Goal: Task Accomplishment & Management: Manage account settings

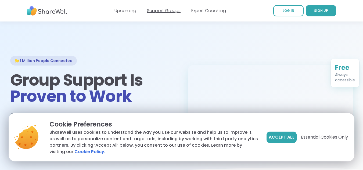
click at [168, 9] on link "Support Groups" at bounding box center [164, 11] width 34 height 6
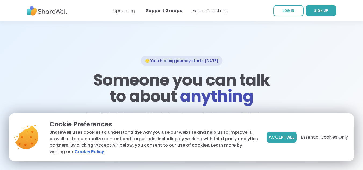
click at [318, 135] on span "Essential Cookies Only" at bounding box center [324, 137] width 47 height 6
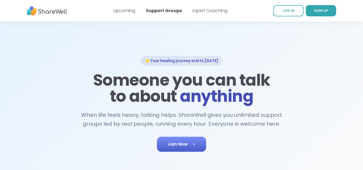
click at [188, 143] on span "Join Now" at bounding box center [181, 144] width 28 height 6
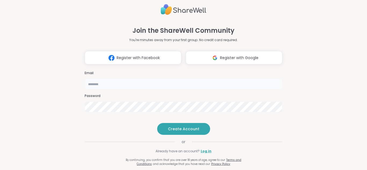
click at [140, 79] on input "email" at bounding box center [183, 84] width 197 height 11
type input "**********"
click at [181, 131] on span "Create Account" at bounding box center [183, 128] width 31 height 5
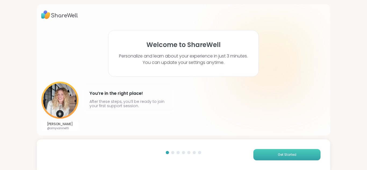
click at [277, 156] on span "Get Started" at bounding box center [286, 154] width 19 height 5
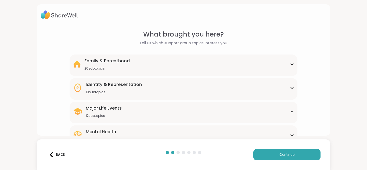
click at [336, 61] on div "What brought you here? Tell us which support group topics interest you Family &…" at bounding box center [183, 85] width 367 height 170
click at [290, 134] on icon at bounding box center [292, 135] width 4 height 3
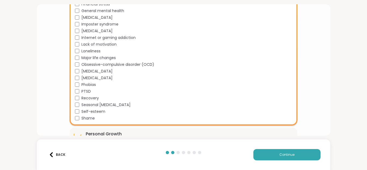
scroll to position [301, 0]
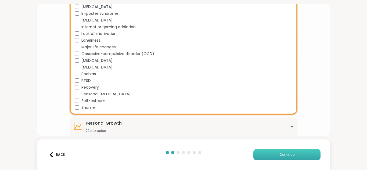
click at [262, 153] on button "Continue" at bounding box center [286, 154] width 67 height 11
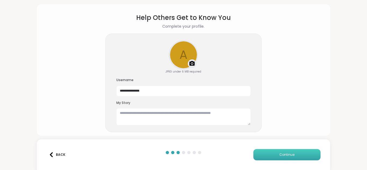
scroll to position [17, 0]
click at [183, 116] on textarea at bounding box center [183, 116] width 134 height 17
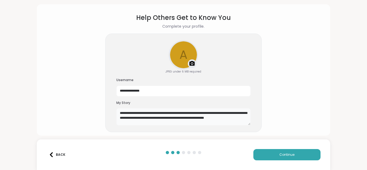
click at [212, 112] on textarea "**********" at bounding box center [183, 116] width 134 height 17
click at [221, 121] on textarea "**********" at bounding box center [183, 116] width 134 height 17
type textarea "**********"
click at [272, 154] on button "Continue" at bounding box center [286, 154] width 67 height 11
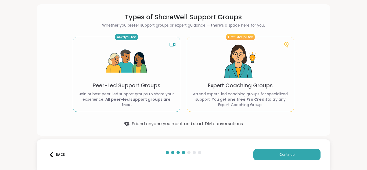
click at [136, 85] on p "Peer-Led Support Groups" at bounding box center [127, 86] width 68 height 8
click at [151, 89] on p "Peer-Led Support Groups" at bounding box center [127, 86] width 68 height 8
click at [267, 155] on button "Continue" at bounding box center [286, 154] width 67 height 11
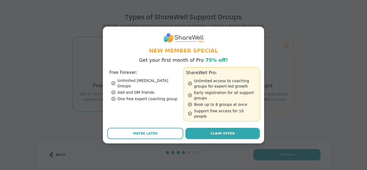
click at [125, 76] on h3 "Free Forever:" at bounding box center [145, 72] width 72 height 6
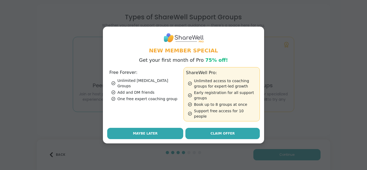
click at [142, 128] on button "Maybe Later" at bounding box center [145, 133] width 76 height 11
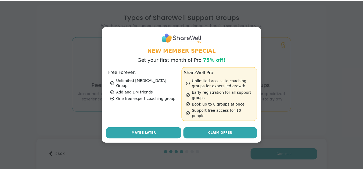
scroll to position [0, 0]
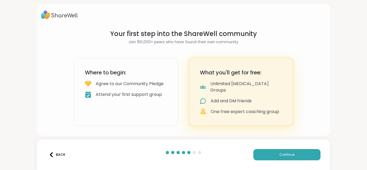
click at [145, 98] on div "Attend your first support group" at bounding box center [129, 94] width 66 height 6
click at [280, 152] on span "Continue" at bounding box center [286, 154] width 15 height 5
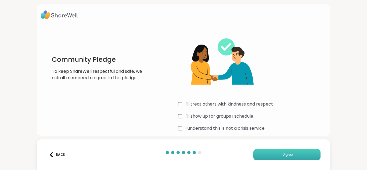
click at [264, 152] on button "I Agree" at bounding box center [286, 154] width 67 height 11
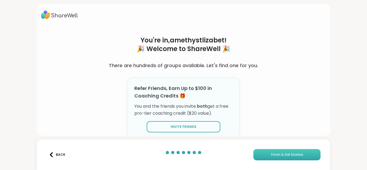
click at [277, 151] on button "Finish & Get Started" at bounding box center [286, 154] width 67 height 11
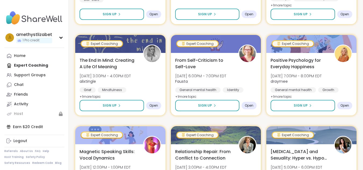
scroll to position [258, 0]
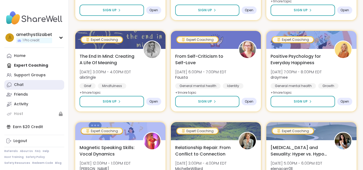
click at [21, 85] on div "Chat" at bounding box center [19, 84] width 10 height 5
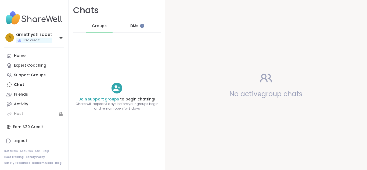
click at [114, 97] on link "Join support groups" at bounding box center [99, 98] width 40 height 5
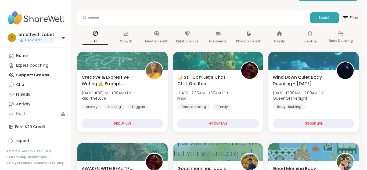
scroll to position [35, 0]
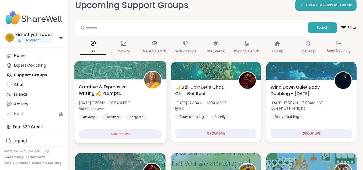
click at [105, 89] on span "Creative & Expressive Writing ✍️ Prompt: Triggers" at bounding box center [108, 89] width 58 height 13
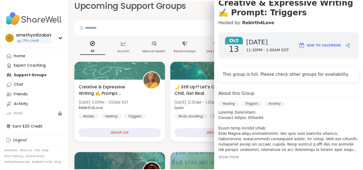
scroll to position [0, 0]
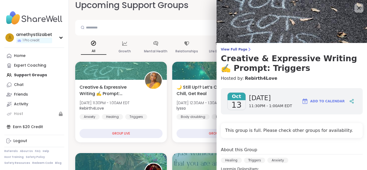
click at [355, 8] on icon at bounding box center [358, 8] width 7 height 7
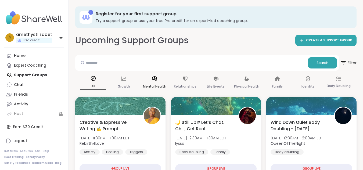
click at [162, 82] on div "Mental Health" at bounding box center [154, 83] width 25 height 20
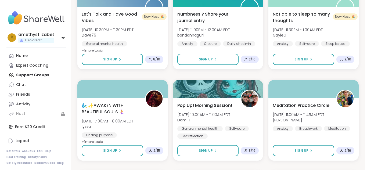
scroll to position [938, 0]
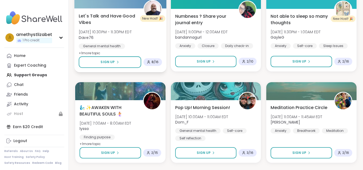
click at [110, 22] on span "Let's Talk and Have Good Vibes" at bounding box center [108, 19] width 58 height 13
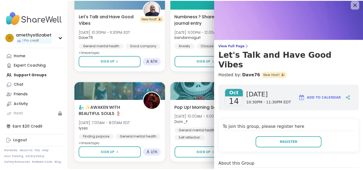
scroll to position [0, 0]
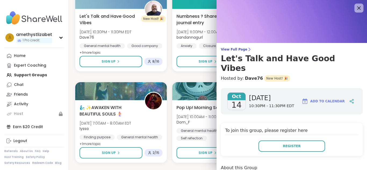
click at [357, 9] on icon at bounding box center [358, 7] width 3 height 3
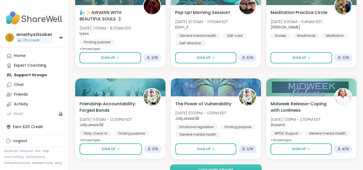
scroll to position [1044, 0]
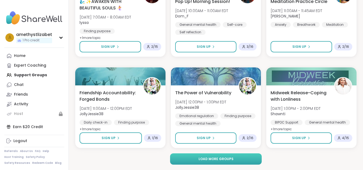
click at [220, 158] on span "Load more groups" at bounding box center [215, 158] width 35 height 5
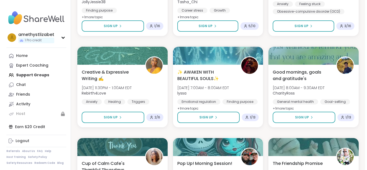
scroll to position [1796, 0]
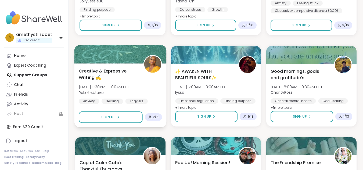
click at [111, 86] on span "[DATE] 11:30PM - 1:00AM EDT" at bounding box center [104, 86] width 51 height 5
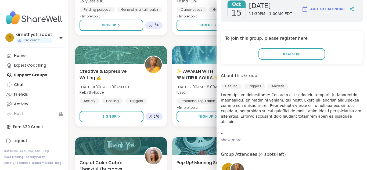
scroll to position [93, 0]
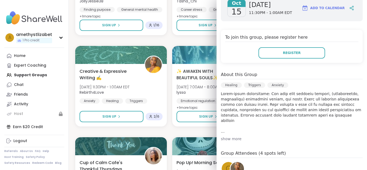
click at [230, 136] on div "show more" at bounding box center [292, 138] width 142 height 5
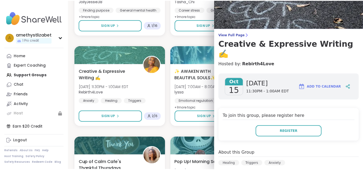
scroll to position [0, 0]
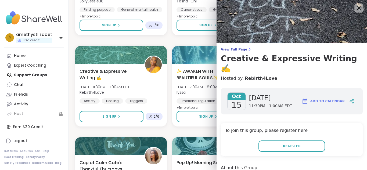
click at [357, 9] on icon at bounding box center [358, 7] width 3 height 3
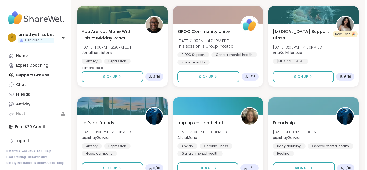
scroll to position [2139, 0]
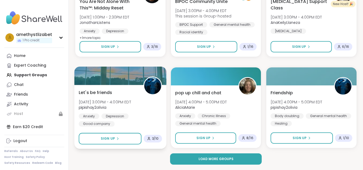
click at [108, 100] on span "[DATE] 3:00PM - 4:00PM EDT" at bounding box center [105, 101] width 52 height 5
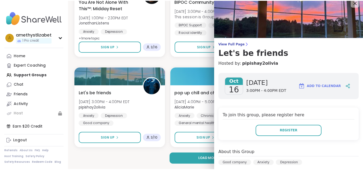
scroll to position [0, 0]
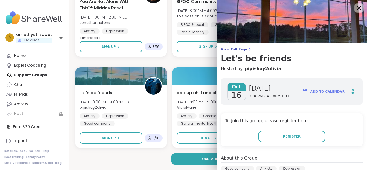
click at [355, 7] on icon at bounding box center [358, 8] width 7 height 7
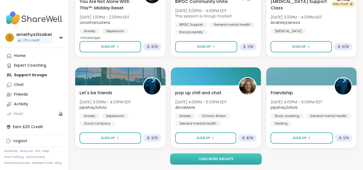
click at [250, 159] on button "Load more groups" at bounding box center [216, 158] width 92 height 11
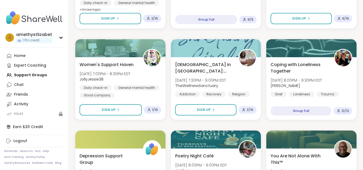
scroll to position [628, 0]
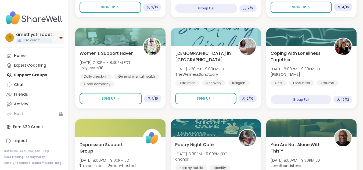
click at [61, 38] on icon at bounding box center [61, 37] width 2 height 1
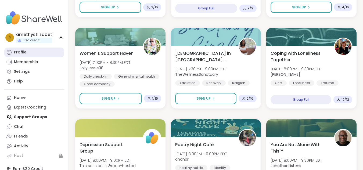
click at [25, 51] on div "Profile" at bounding box center [20, 52] width 12 height 5
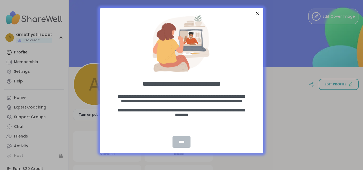
click at [185, 143] on div "****" at bounding box center [181, 142] width 18 height 12
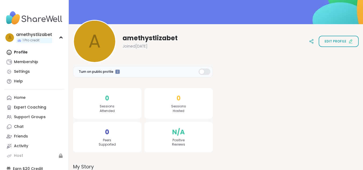
scroll to position [43, 0]
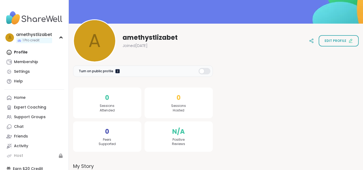
click at [117, 72] on div at bounding box center [117, 71] width 5 height 5
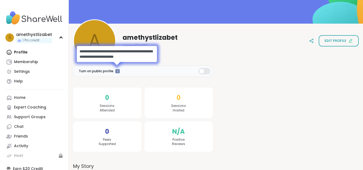
click at [204, 73] on div at bounding box center [204, 71] width 12 height 6
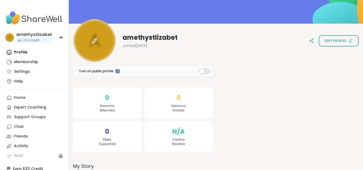
click at [99, 42] on div at bounding box center [94, 40] width 43 height 43
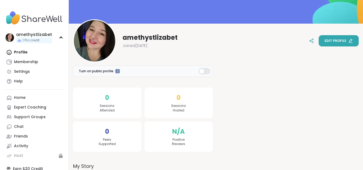
click at [339, 42] on span "Edit profile" at bounding box center [335, 40] width 22 height 5
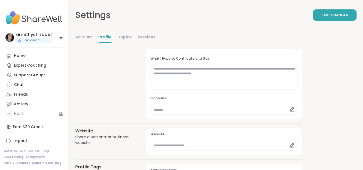
scroll to position [127, 0]
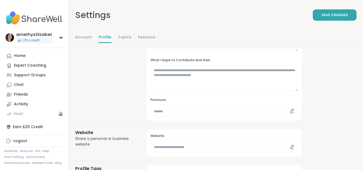
click at [292, 111] on icon at bounding box center [291, 110] width 5 height 5
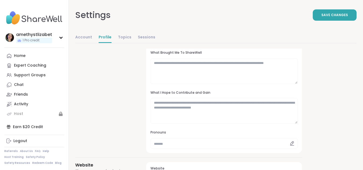
scroll to position [94, 0]
click at [296, 122] on textarea at bounding box center [223, 111] width 147 height 26
click at [277, 106] on textarea at bounding box center [223, 111] width 147 height 26
click at [263, 69] on textarea at bounding box center [223, 72] width 147 height 26
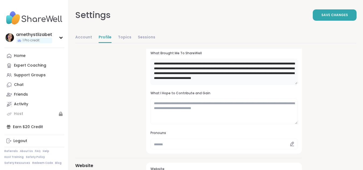
scroll to position [1, 0]
type textarea "**********"
click at [206, 108] on textarea at bounding box center [223, 111] width 147 height 26
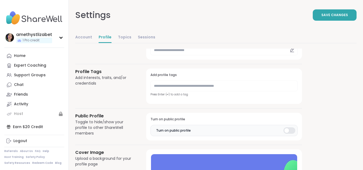
scroll to position [223, 0]
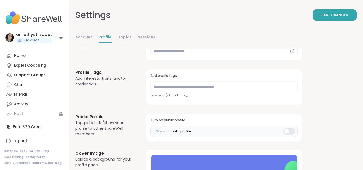
type textarea "**********"
click at [224, 86] on input "text" at bounding box center [223, 86] width 147 height 11
type input "*"
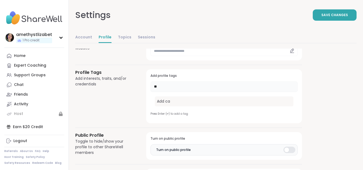
type input "*"
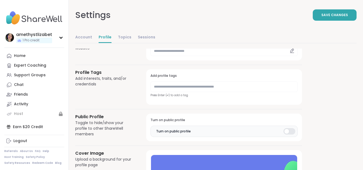
click at [331, 80] on div "**********" at bounding box center [215, 32] width 281 height 413
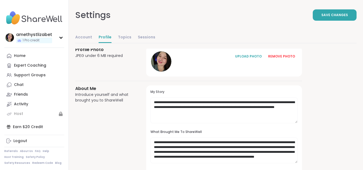
scroll to position [2, 0]
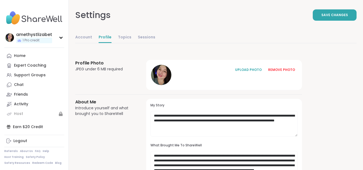
click at [82, 38] on link "Account" at bounding box center [83, 37] width 17 height 11
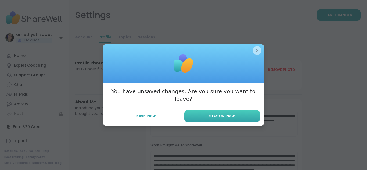
click at [216, 114] on span "Stay on Page" at bounding box center [222, 116] width 26 height 5
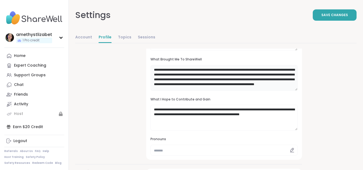
scroll to position [3, 0]
click at [327, 88] on div "**********" at bounding box center [215, 167] width 281 height 413
click at [340, 17] on button "Save Changes" at bounding box center [334, 14] width 44 height 11
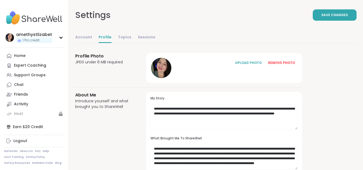
scroll to position [0, 0]
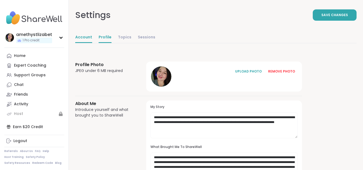
click at [81, 39] on link "Account" at bounding box center [83, 37] width 17 height 11
select select "**"
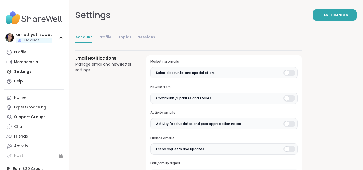
scroll to position [116, 0]
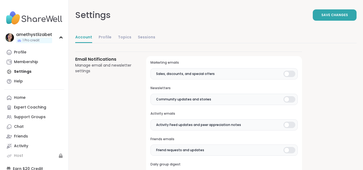
click at [290, 73] on div at bounding box center [289, 74] width 12 height 6
click at [290, 100] on div at bounding box center [289, 99] width 12 height 6
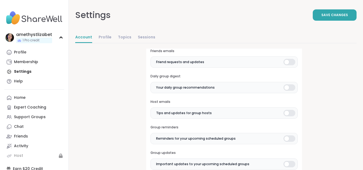
scroll to position [209, 0]
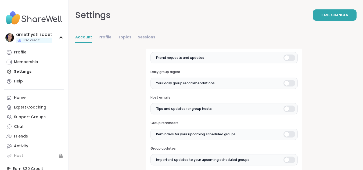
click at [292, 108] on div at bounding box center [289, 108] width 12 height 6
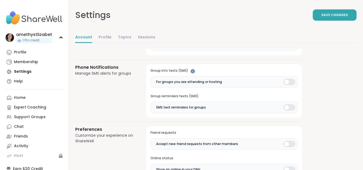
scroll to position [347, 0]
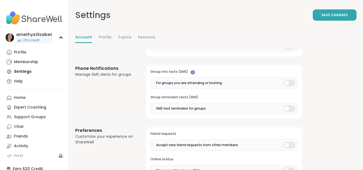
click at [288, 84] on div at bounding box center [289, 83] width 12 height 6
click at [290, 110] on div at bounding box center [289, 108] width 12 height 6
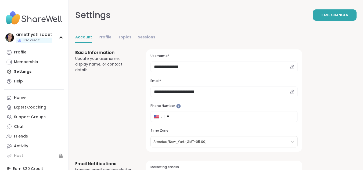
scroll to position [0, 0]
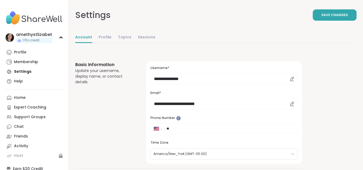
click at [291, 104] on icon at bounding box center [291, 103] width 5 height 5
click at [290, 103] on icon at bounding box center [291, 103] width 5 height 5
click at [291, 102] on icon at bounding box center [291, 103] width 5 height 5
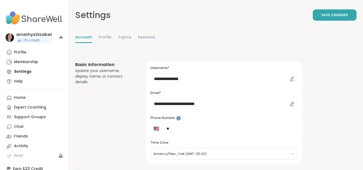
click at [291, 78] on icon at bounding box center [291, 78] width 5 height 5
click at [218, 77] on input "**********" at bounding box center [223, 79] width 147 height 11
click at [250, 101] on input "**********" at bounding box center [223, 103] width 147 height 11
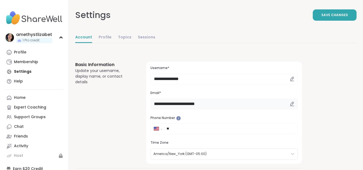
click at [250, 101] on input "**********" at bounding box center [223, 103] width 147 height 11
type input "**********"
click at [204, 79] on input "**********" at bounding box center [223, 79] width 147 height 11
type input "*"
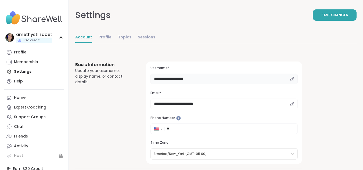
click at [273, 81] on input "**********" at bounding box center [223, 79] width 147 height 11
click at [336, 17] on span "Save Changes" at bounding box center [334, 15] width 27 height 5
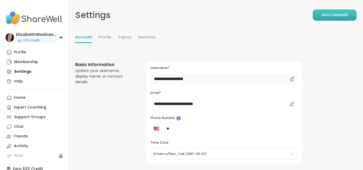
click at [174, 79] on input "**********" at bounding box center [223, 79] width 147 height 11
click at [341, 39] on div "Account Profile Topics Sessions" at bounding box center [215, 37] width 281 height 11
click at [334, 13] on span "Save Changes" at bounding box center [334, 15] width 27 height 5
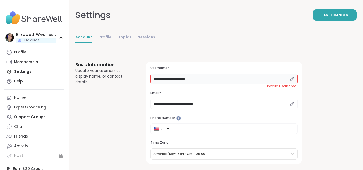
click at [174, 79] on input "**********" at bounding box center [223, 79] width 147 height 11
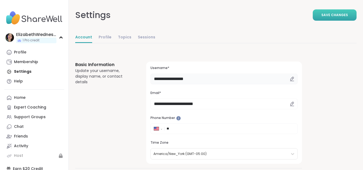
type input "**********"
click at [330, 16] on span "Save Changes" at bounding box center [334, 15] width 27 height 5
click at [125, 38] on link "Topics" at bounding box center [124, 37] width 13 height 11
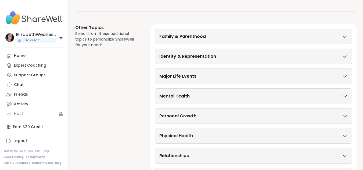
scroll to position [77, 0]
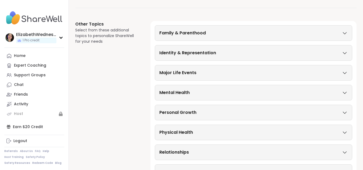
click at [343, 52] on icon at bounding box center [344, 53] width 6 height 4
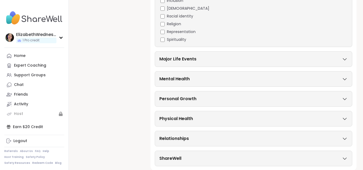
scroll to position [175, 0]
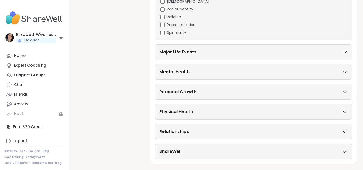
click at [343, 52] on icon at bounding box center [343, 53] width 3 height 2
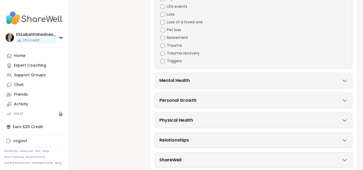
scroll to position [272, 0]
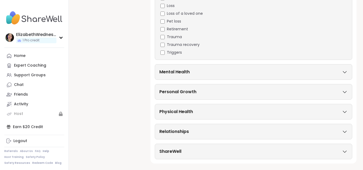
click at [343, 72] on icon at bounding box center [344, 72] width 6 height 4
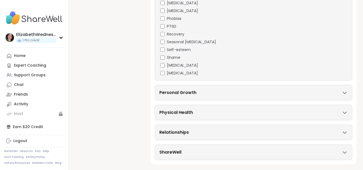
scroll to position [652, 0]
click at [343, 93] on icon at bounding box center [344, 92] width 6 height 4
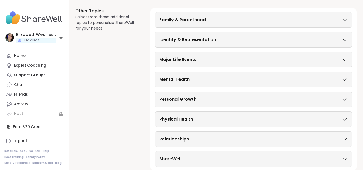
scroll to position [154, 0]
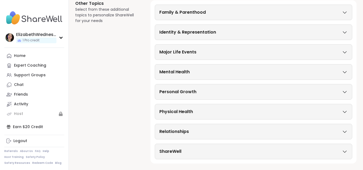
click at [343, 93] on icon at bounding box center [344, 92] width 6 height 4
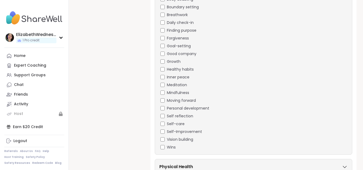
scroll to position [346, 0]
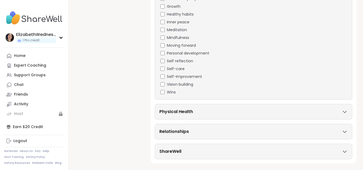
click at [341, 110] on div "Physical Health" at bounding box center [253, 111] width 188 height 6
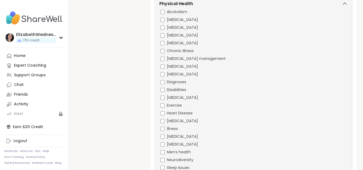
scroll to position [544, 0]
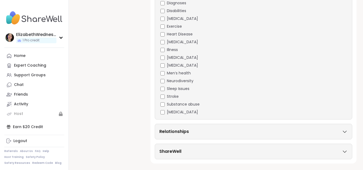
click at [342, 132] on icon at bounding box center [344, 132] width 6 height 4
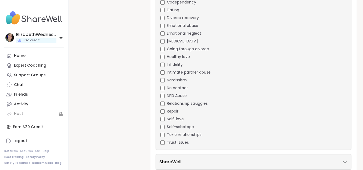
scroll to position [736, 0]
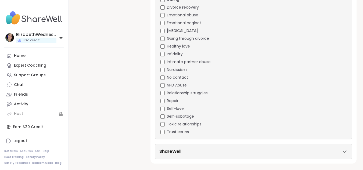
click at [341, 151] on icon at bounding box center [344, 151] width 6 height 4
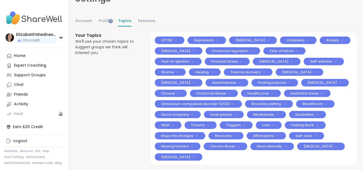
scroll to position [0, 0]
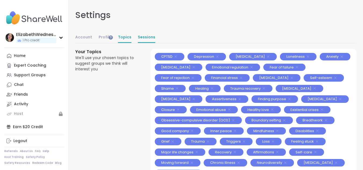
click at [148, 36] on link "Sessions" at bounding box center [146, 37] width 17 height 11
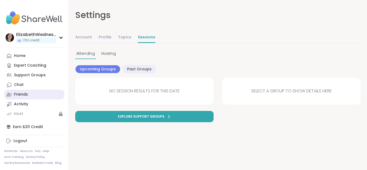
click at [35, 97] on link "Friends" at bounding box center [34, 95] width 60 height 10
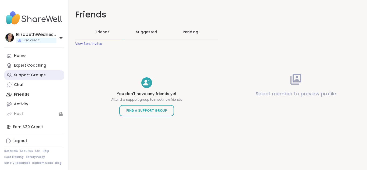
click at [26, 74] on div "Support Groups" at bounding box center [30, 74] width 32 height 5
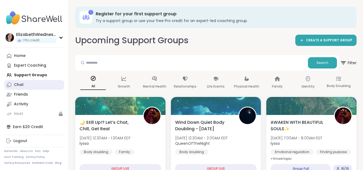
click at [21, 85] on div "Chat" at bounding box center [19, 84] width 10 height 5
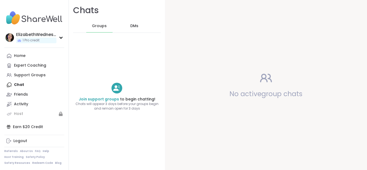
click at [135, 27] on span "DMs" at bounding box center [134, 25] width 8 height 5
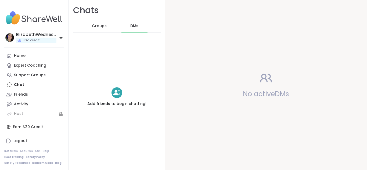
click at [96, 23] on span "Groups" at bounding box center [99, 25] width 15 height 5
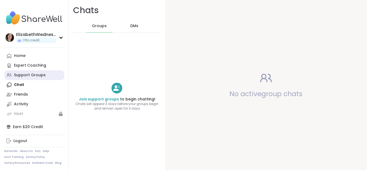
click at [26, 78] on div "Support Groups" at bounding box center [30, 74] width 32 height 5
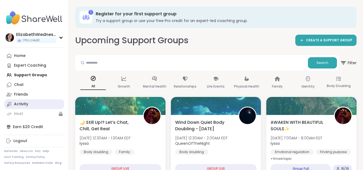
click at [22, 104] on div "Activity" at bounding box center [21, 103] width 14 height 5
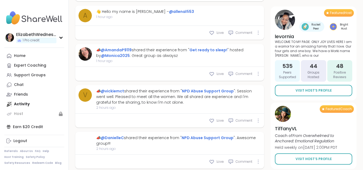
type textarea "*"
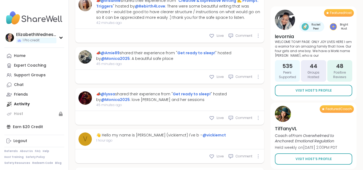
scroll to position [169, 0]
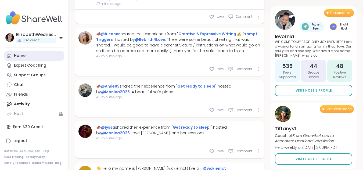
click at [28, 55] on link "Home" at bounding box center [34, 56] width 60 height 10
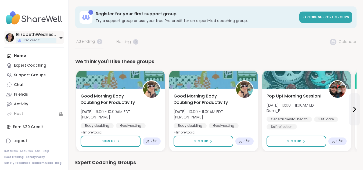
click at [52, 35] on div "ElizabethWednesday" at bounding box center [36, 35] width 40 height 6
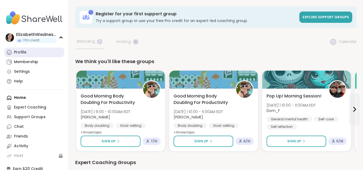
click at [22, 50] on div "Profile" at bounding box center [20, 52] width 12 height 5
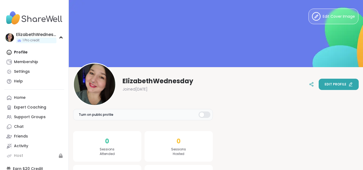
click at [332, 85] on span "Edit profile" at bounding box center [335, 84] width 22 height 5
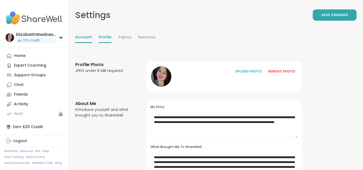
click at [86, 38] on link "Account" at bounding box center [83, 37] width 17 height 11
select select "**"
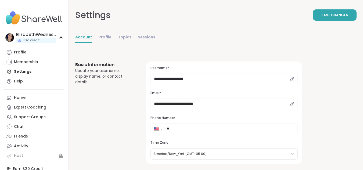
click at [291, 78] on icon at bounding box center [291, 78] width 3 height 3
click at [266, 81] on input "**********" at bounding box center [223, 79] width 147 height 11
type input "*"
type input "**********"
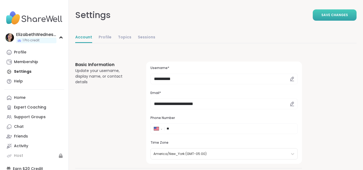
click at [322, 13] on button "Save Changes" at bounding box center [334, 14] width 44 height 11
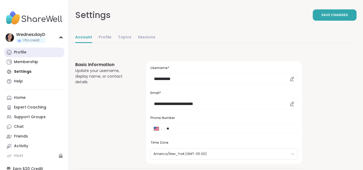
click at [30, 52] on link "Profile" at bounding box center [34, 52] width 60 height 10
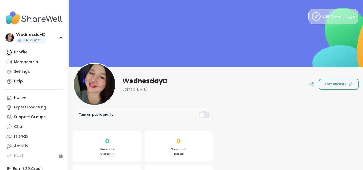
click at [330, 13] on button "Edit Cover Image" at bounding box center [333, 17] width 50 height 16
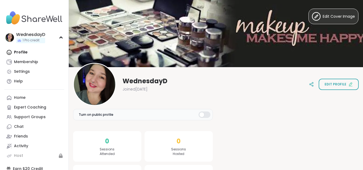
click at [286, 74] on div "WednesdayD Joined [DATE] Edit profile" at bounding box center [215, 84] width 285 height 43
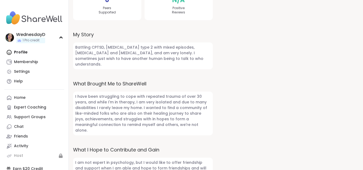
scroll to position [173, 0]
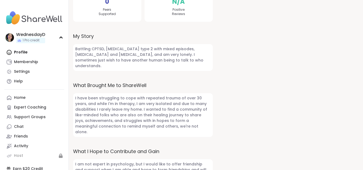
click at [188, 56] on span "Battling CPTSD, [MEDICAL_DATA] type 2 with mixed episodes, [MEDICAL_DATA] and […" at bounding box center [143, 57] width 140 height 27
click at [165, 53] on span "Battling CPTSD, [MEDICAL_DATA] type 2 with mixed episodes, [MEDICAL_DATA] and […" at bounding box center [143, 57] width 140 height 27
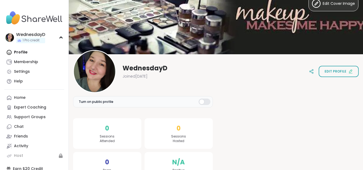
scroll to position [0, 0]
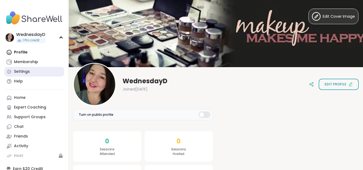
click at [22, 72] on div "Settings" at bounding box center [22, 71] width 16 height 5
select select "**"
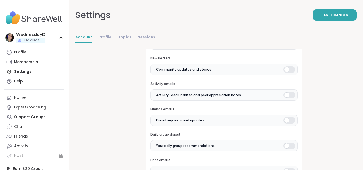
scroll to position [114, 0]
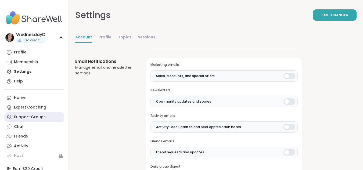
click at [23, 118] on div "Support Groups" at bounding box center [30, 116] width 32 height 5
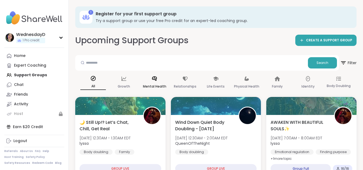
click at [155, 87] on p "Mental Health" at bounding box center [154, 86] width 23 height 6
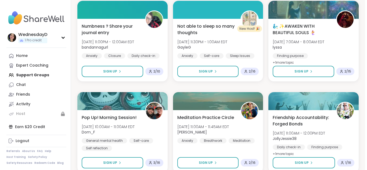
scroll to position [926, 0]
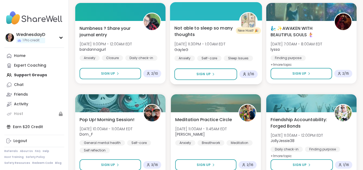
click at [200, 31] on span "Not able to sleep so many thoughts" at bounding box center [203, 31] width 58 height 13
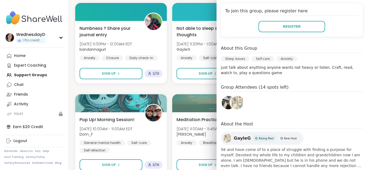
scroll to position [126, 0]
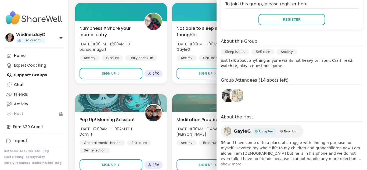
click at [230, 161] on span "show more" at bounding box center [292, 163] width 142 height 5
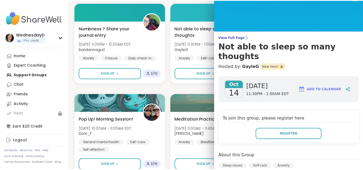
scroll to position [12, 0]
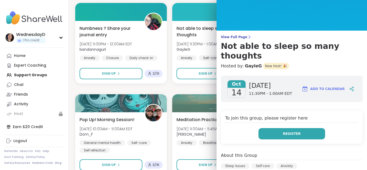
click at [288, 131] on span "Register" at bounding box center [292, 133] width 18 height 5
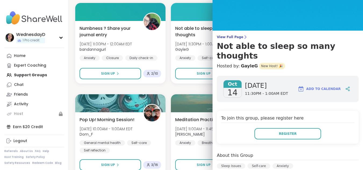
scroll to position [0, 0]
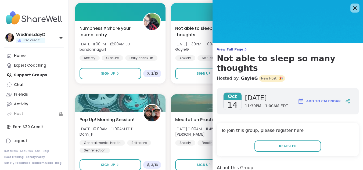
click at [353, 9] on icon at bounding box center [354, 7] width 3 height 3
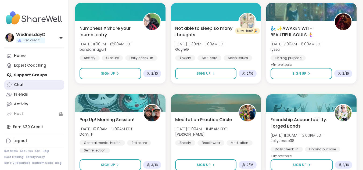
click at [25, 86] on link "Chat" at bounding box center [34, 85] width 60 height 10
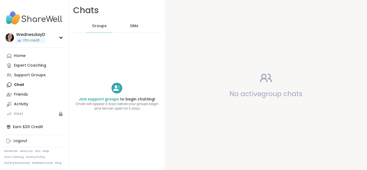
click at [131, 27] on span "DMs" at bounding box center [134, 25] width 8 height 5
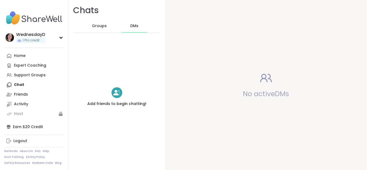
click at [98, 24] on span "Groups" at bounding box center [99, 25] width 15 height 5
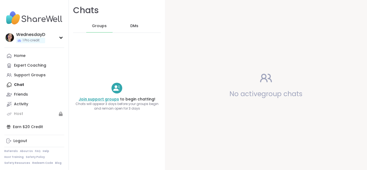
click at [99, 98] on link "Join support groups" at bounding box center [99, 98] width 40 height 5
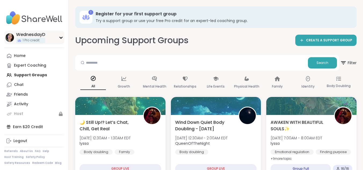
click at [59, 37] on icon at bounding box center [61, 37] width 4 height 3
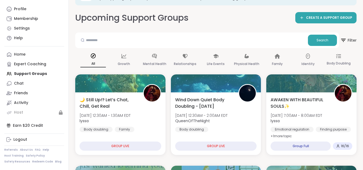
scroll to position [32, 0]
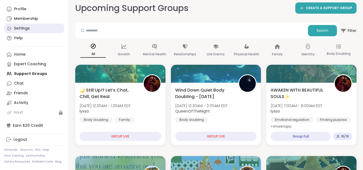
click at [24, 26] on div "Settings" at bounding box center [22, 28] width 16 height 5
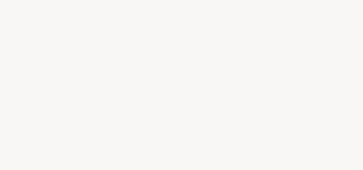
select select "**"
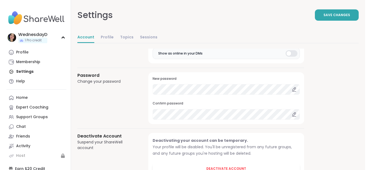
scroll to position [486, 0]
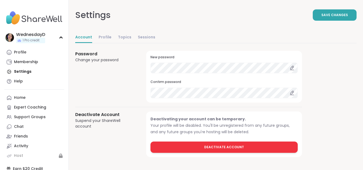
click at [218, 144] on button "Deactivate Account" at bounding box center [223, 146] width 147 height 11
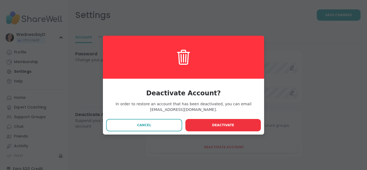
click at [215, 124] on span "Deactivate" at bounding box center [223, 125] width 22 height 5
